Goal: Task Accomplishment & Management: Complete application form

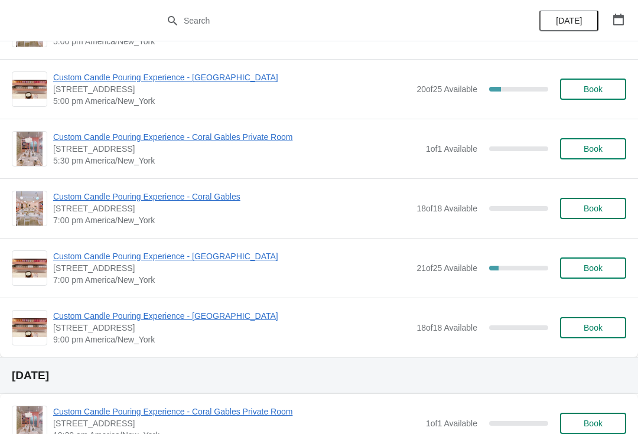
scroll to position [1580, 0]
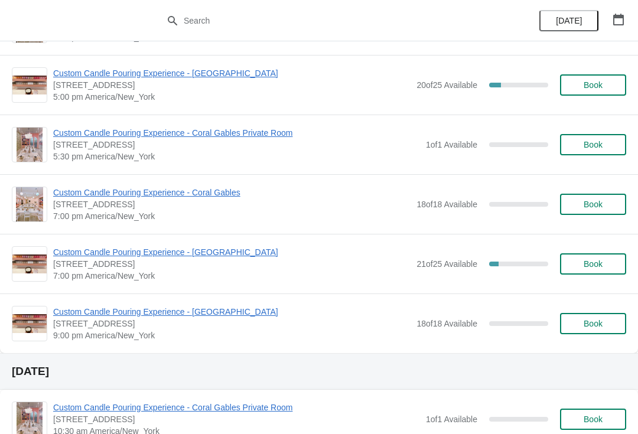
click at [589, 264] on span "Book" at bounding box center [592, 263] width 19 height 9
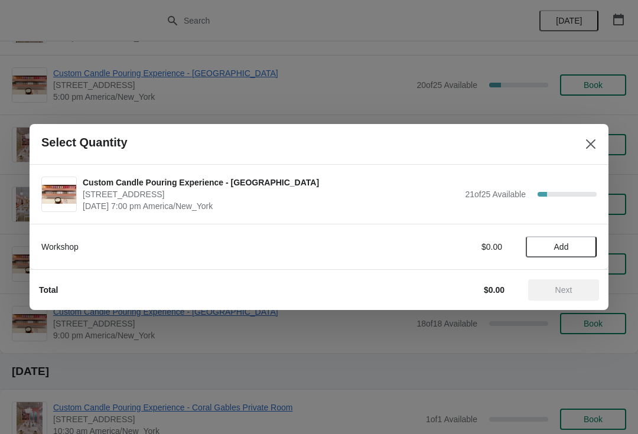
click at [564, 245] on span "Add" at bounding box center [561, 246] width 15 height 9
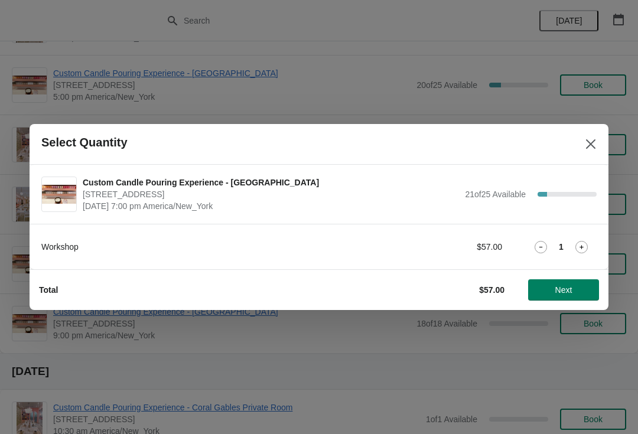
click at [562, 290] on span "Next" at bounding box center [563, 289] width 17 height 9
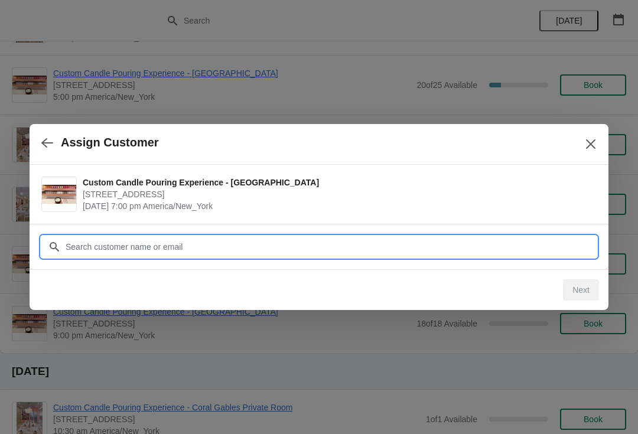
click at [113, 241] on input "Customer" at bounding box center [330, 246] width 531 height 21
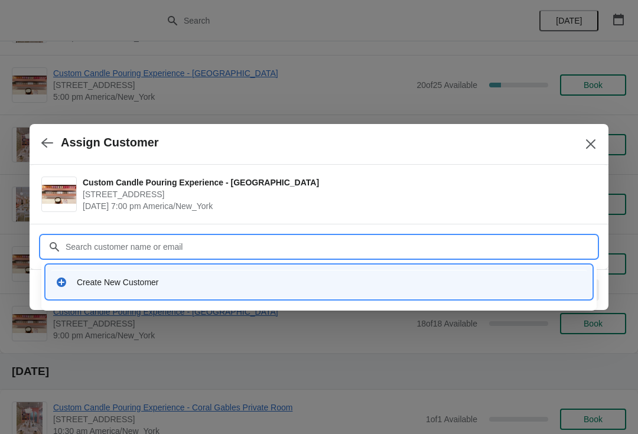
click at [63, 277] on icon at bounding box center [61, 282] width 12 height 12
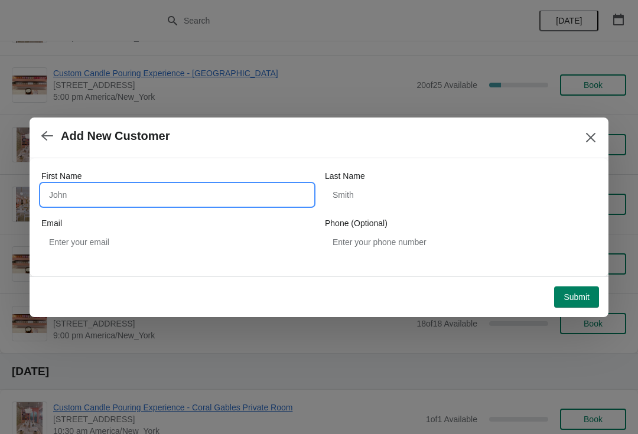
click at [74, 201] on input "First Name" at bounding box center [177, 194] width 272 height 21
type input "[PERSON_NAME]"
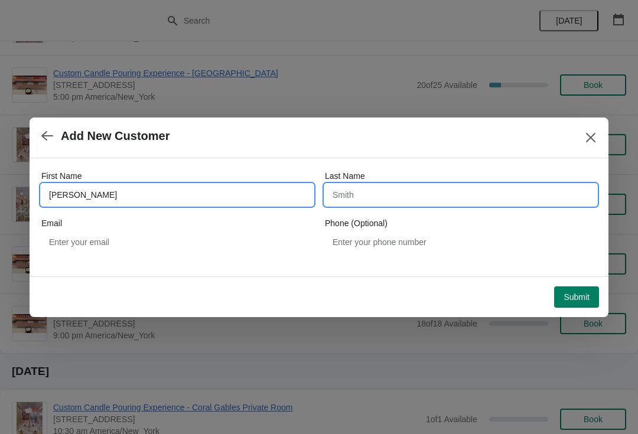
click at [355, 197] on input "Last Name" at bounding box center [461, 194] width 272 height 21
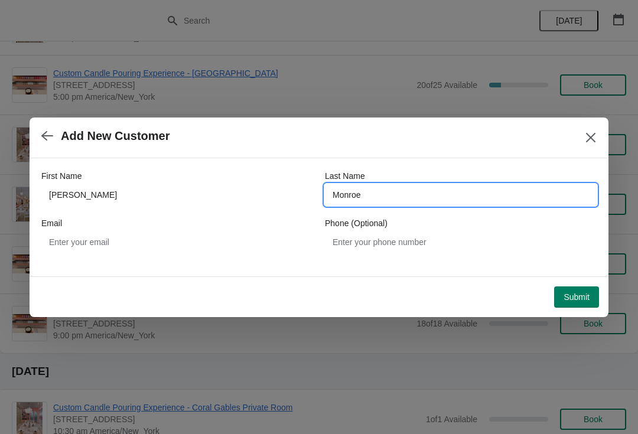
type input "Monroe"
click at [168, 227] on div "Email" at bounding box center [177, 223] width 272 height 12
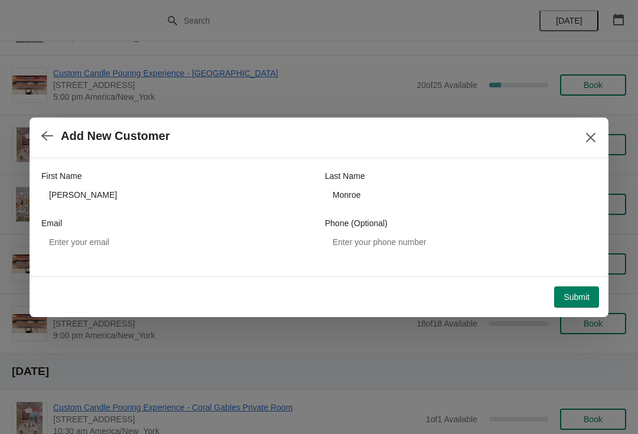
click at [571, 305] on button "Submit" at bounding box center [576, 296] width 45 height 21
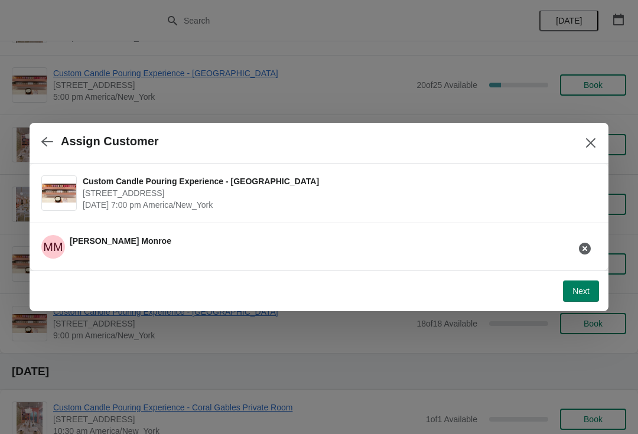
click at [579, 299] on button "Next" at bounding box center [581, 290] width 36 height 21
select select "Friend"
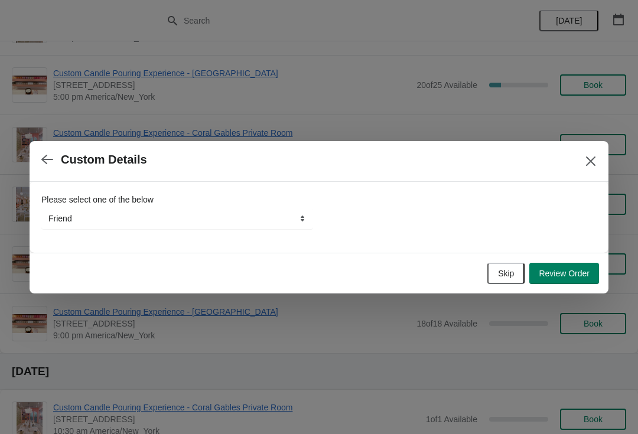
click at [559, 269] on span "Review Order" at bounding box center [563, 273] width 51 height 9
